Goal: Transaction & Acquisition: Purchase product/service

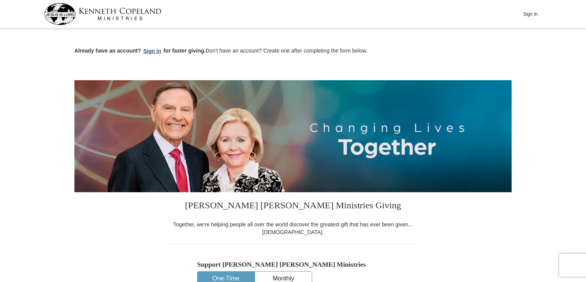
click at [156, 50] on button "Sign in" at bounding box center [152, 51] width 23 height 9
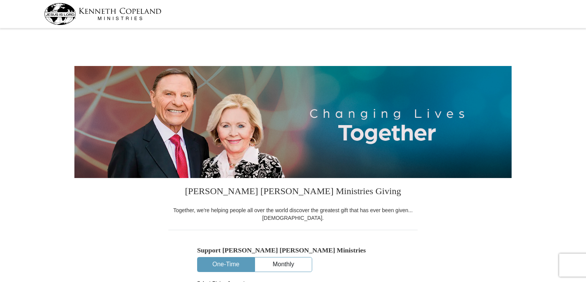
select select "MN"
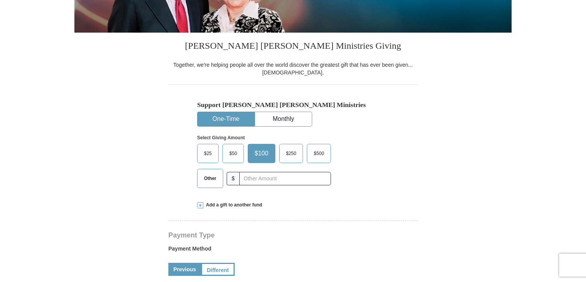
scroll to position [153, 0]
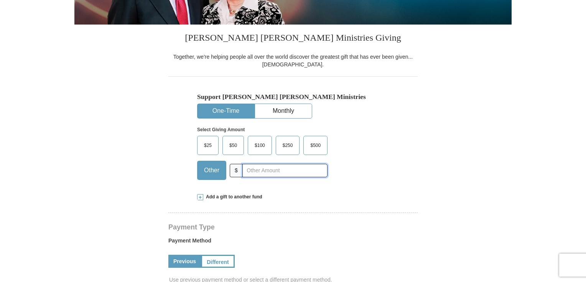
click at [260, 166] on input "text" at bounding box center [284, 170] width 85 height 13
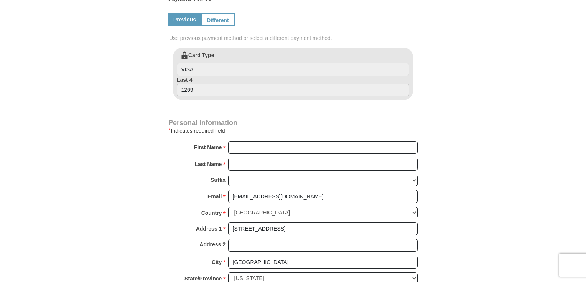
scroll to position [429, 0]
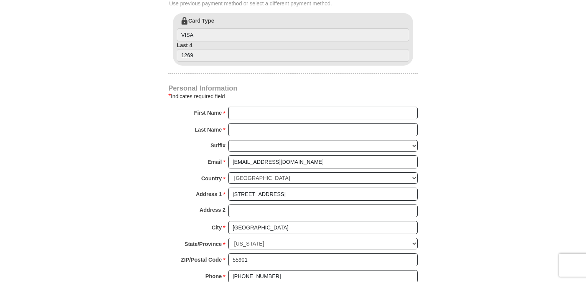
type input "200"
click at [264, 110] on input "First Name *" at bounding box center [322, 113] width 189 height 13
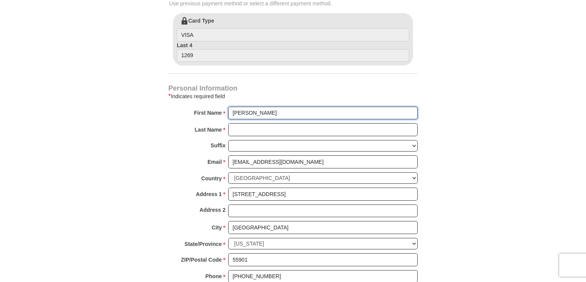
type input "Deeper Waters"
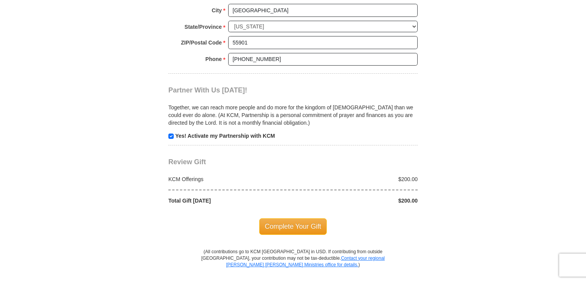
scroll to position [675, 0]
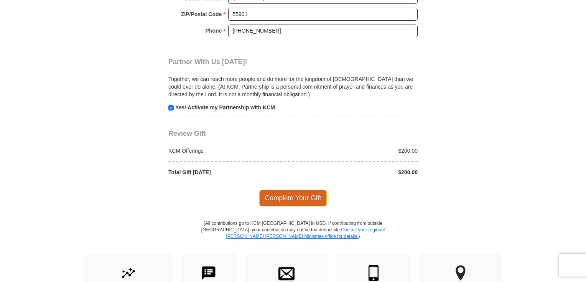
type input "Bible Church"
click at [296, 194] on span "Complete Your Gift" at bounding box center [293, 198] width 68 height 16
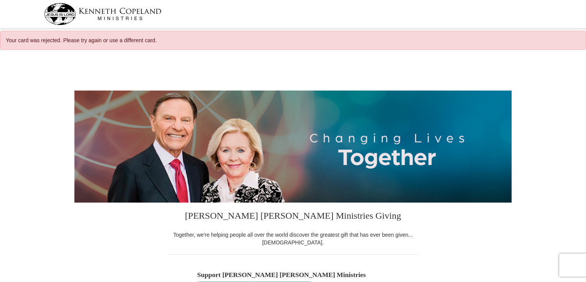
select select "MN"
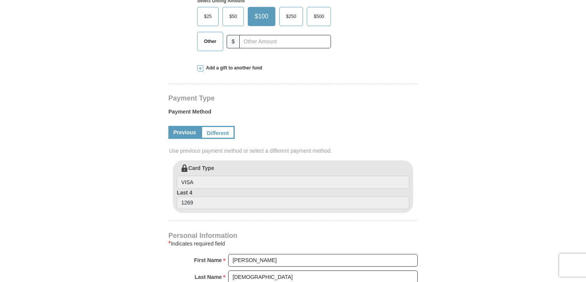
scroll to position [153, 0]
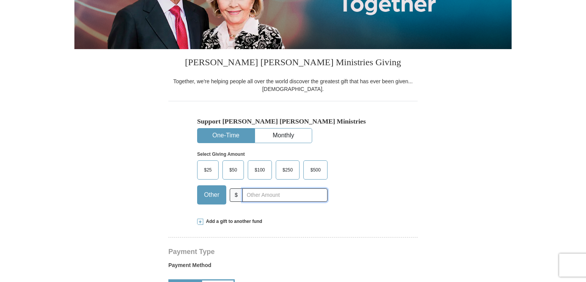
click at [268, 196] on input "text" at bounding box center [284, 194] width 85 height 13
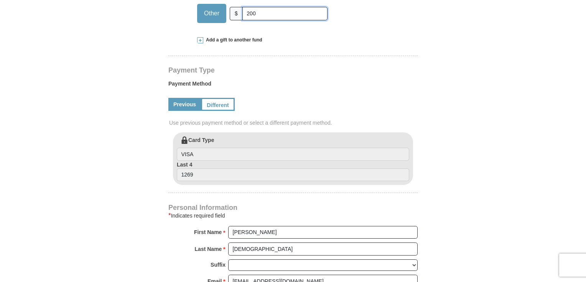
scroll to position [337, 0]
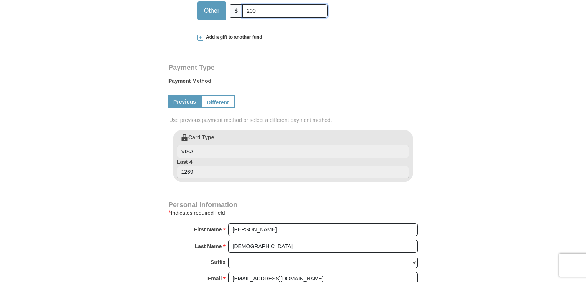
type input "200"
click at [207, 171] on input "1269" at bounding box center [293, 172] width 232 height 13
click at [204, 166] on input "1269" at bounding box center [293, 172] width 232 height 13
click at [196, 172] on input "1269" at bounding box center [293, 172] width 232 height 13
click at [205, 172] on input "1269" at bounding box center [293, 172] width 232 height 13
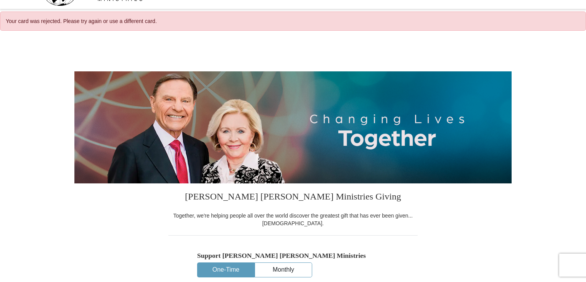
scroll to position [0, 0]
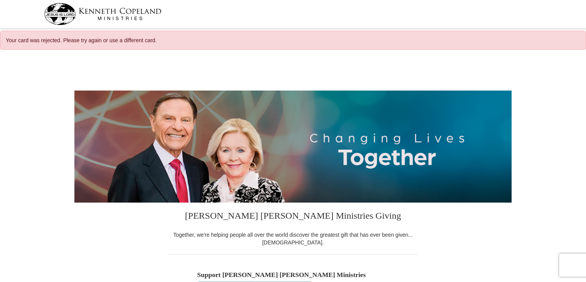
click at [133, 14] on img at bounding box center [102, 14] width 117 height 22
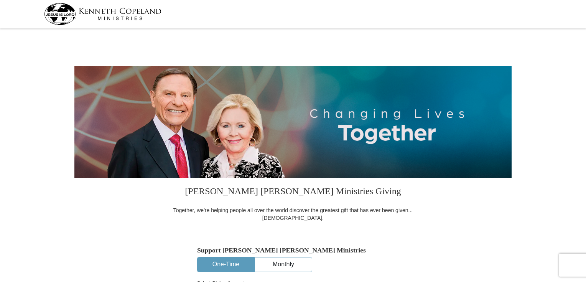
select select "MN"
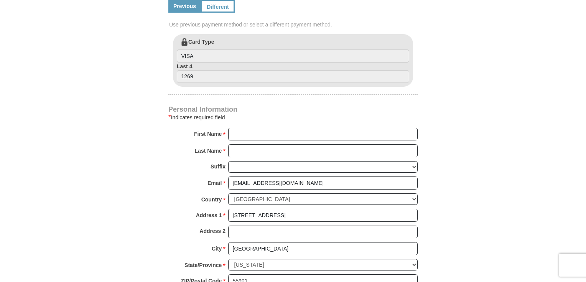
scroll to position [429, 0]
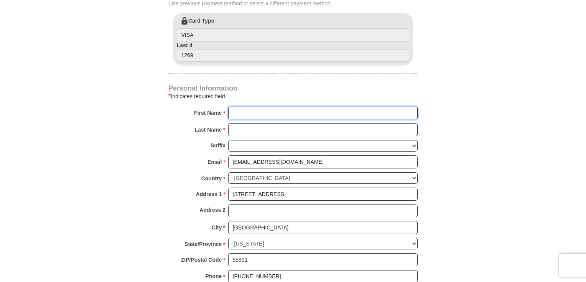
click at [276, 107] on input "First Name *" at bounding box center [322, 113] width 189 height 13
type input "[PERSON_NAME]"
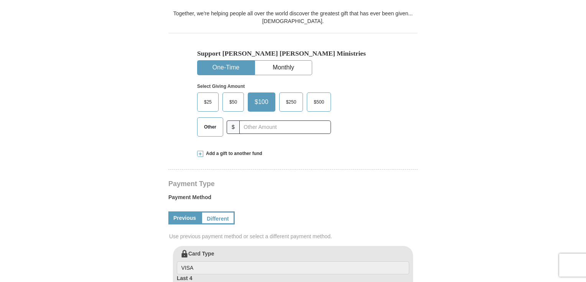
scroll to position [123, 0]
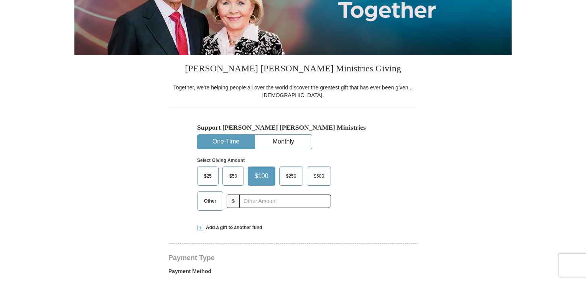
type input "[DEMOGRAPHIC_DATA]"
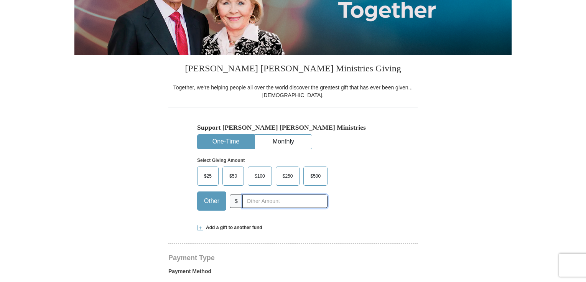
click at [263, 201] on input "text" at bounding box center [284, 200] width 85 height 13
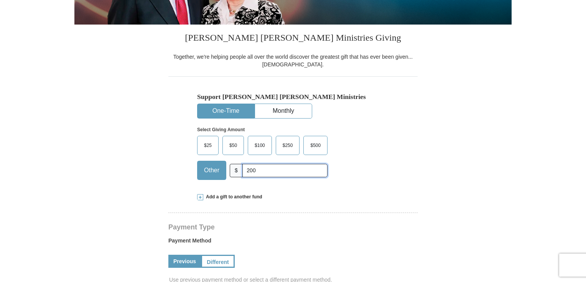
scroll to position [307, 0]
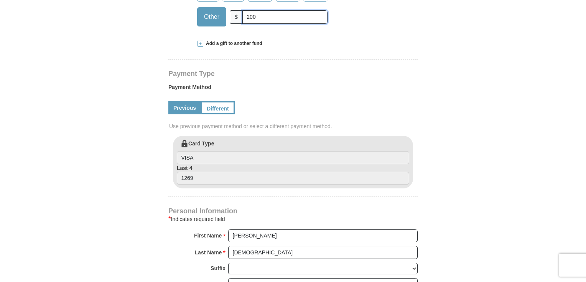
type input "200"
click at [178, 103] on link "Previous" at bounding box center [184, 107] width 33 height 13
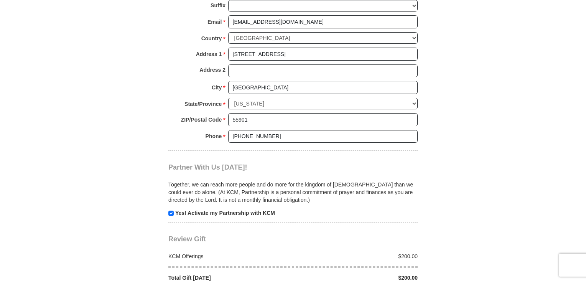
scroll to position [644, 0]
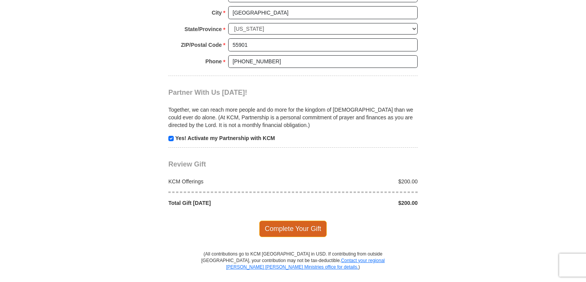
click at [301, 223] on span "Complete Your Gift" at bounding box center [293, 228] width 68 height 16
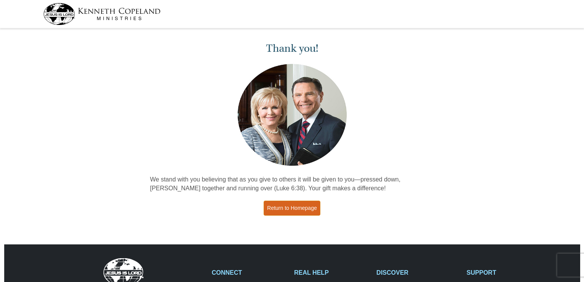
click at [303, 204] on link "Return to Homepage" at bounding box center [292, 208] width 57 height 15
